Goal: Information Seeking & Learning: Learn about a topic

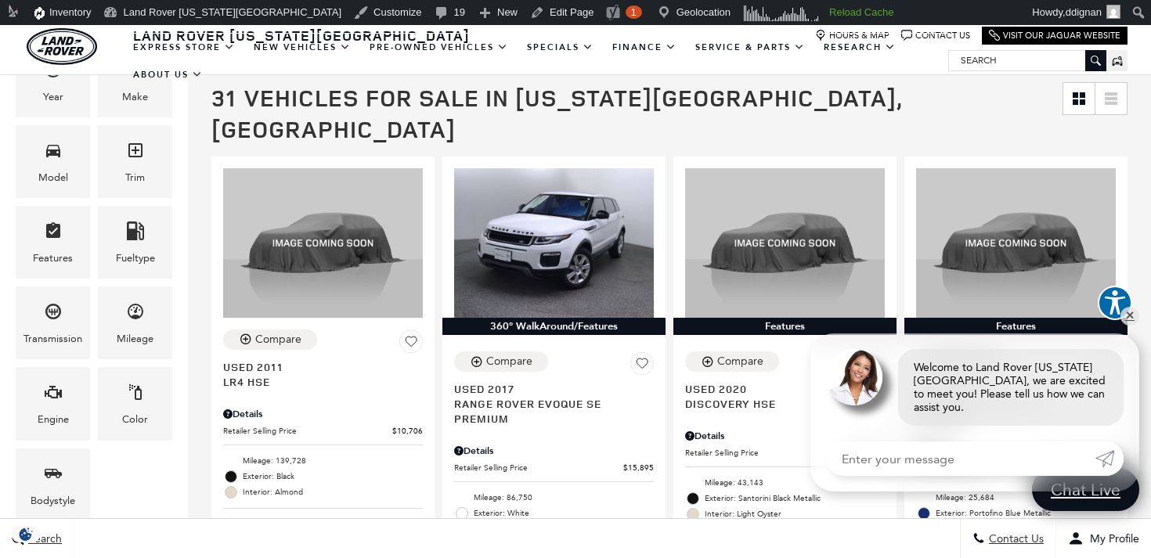
scroll to position [328, 0]
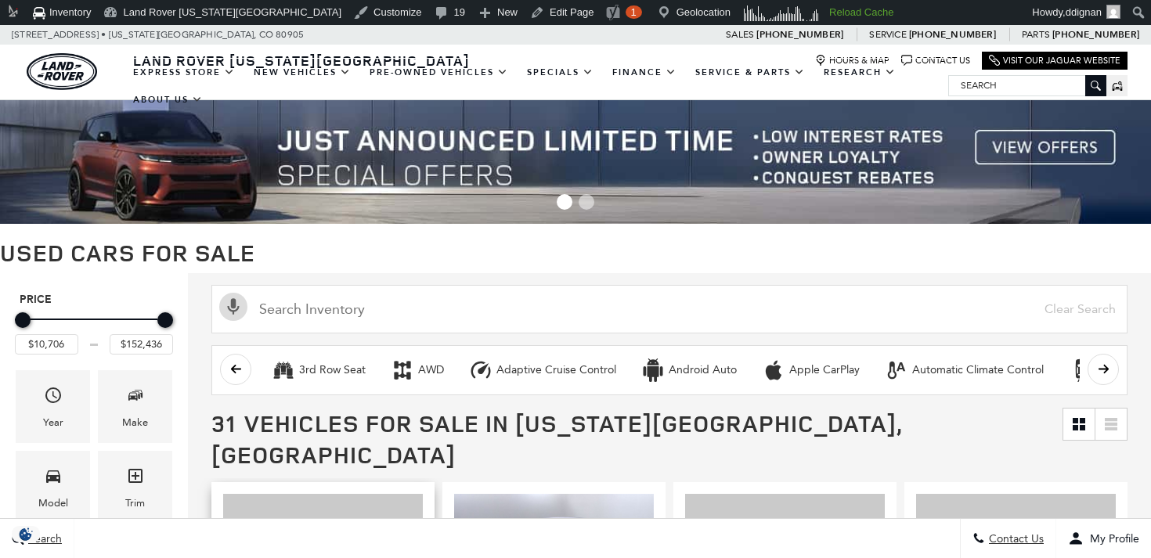
scroll to position [328, 0]
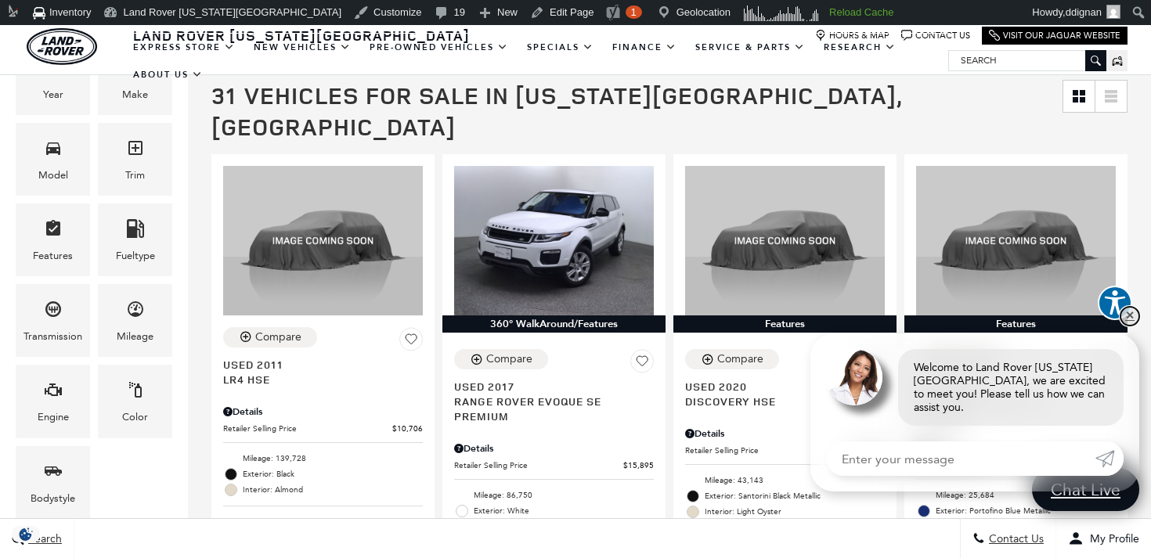
click at [1127, 326] on link "✕" at bounding box center [1130, 316] width 19 height 19
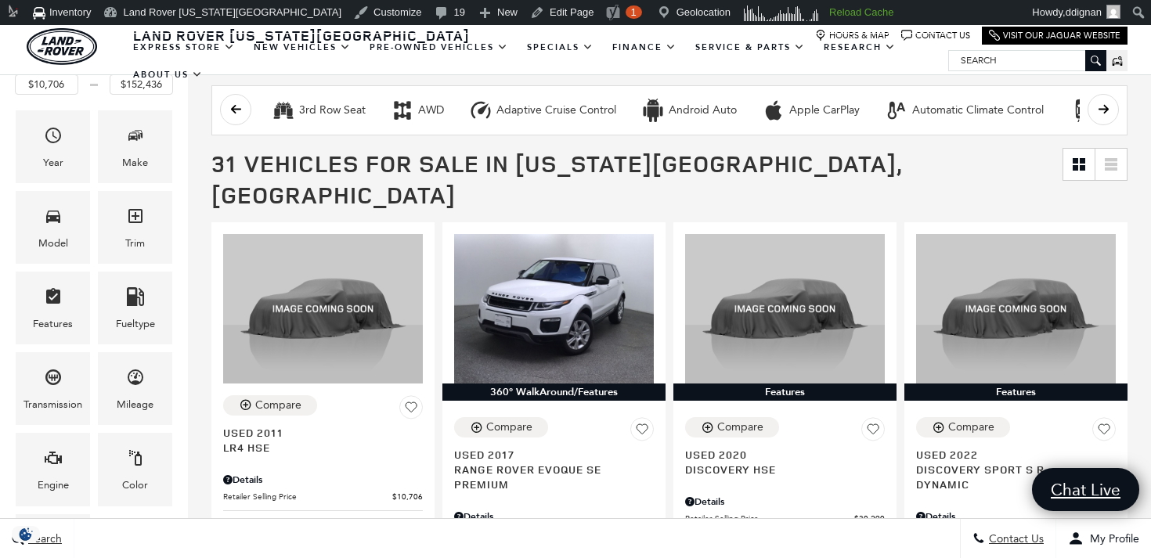
scroll to position [259, 0]
click at [121, 134] on div "Make" at bounding box center [135, 147] width 74 height 73
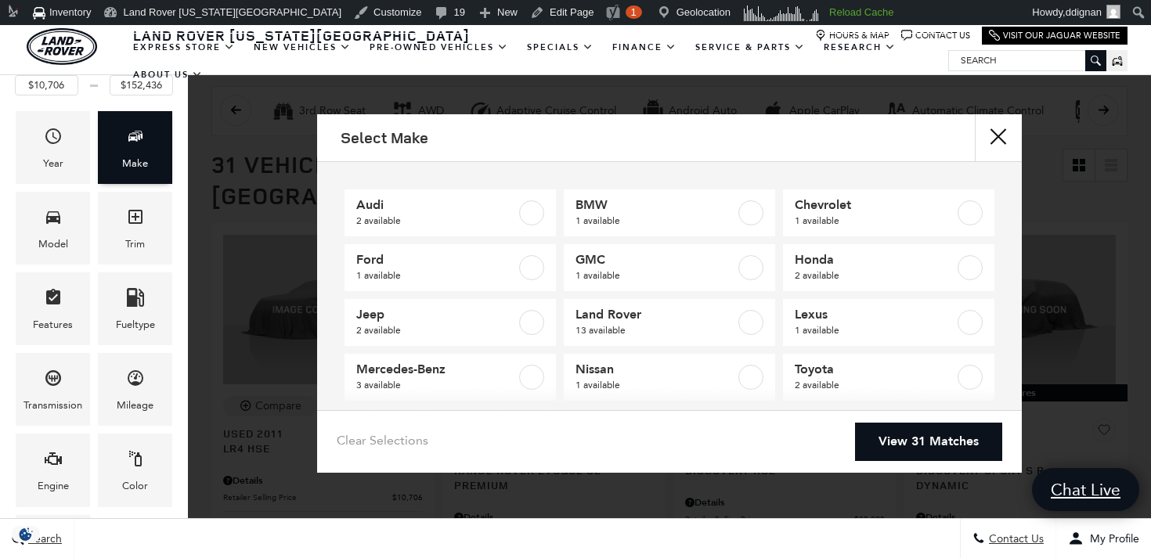
click at [121, 134] on div "Make" at bounding box center [135, 147] width 74 height 73
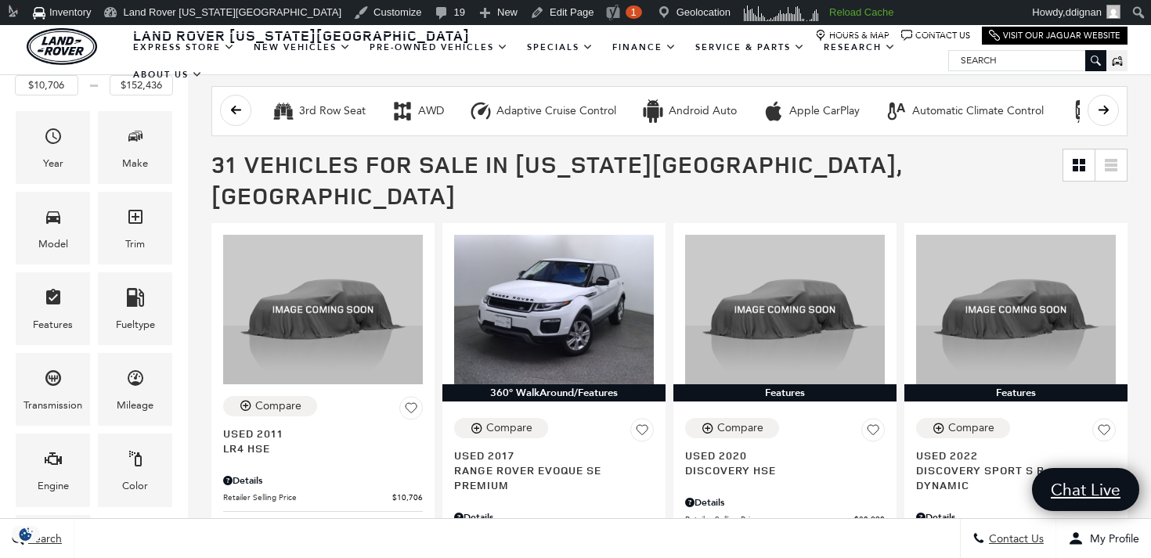
scroll to position [311, 0]
